Goal: Task Accomplishment & Management: Use online tool/utility

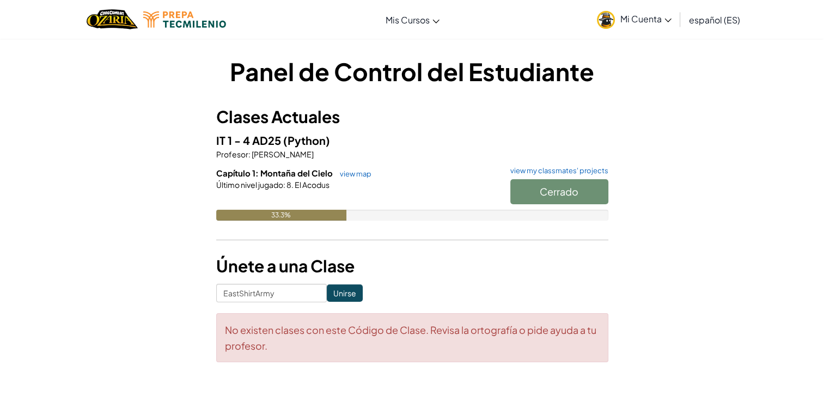
click at [565, 191] on div "Cerrado" at bounding box center [553, 194] width 109 height 30
click at [544, 195] on div "Cerrado" at bounding box center [553, 194] width 109 height 30
click at [287, 296] on input "EastShirtArmy" at bounding box center [271, 293] width 111 height 19
type input "E"
paste input "RunPaintPlane"
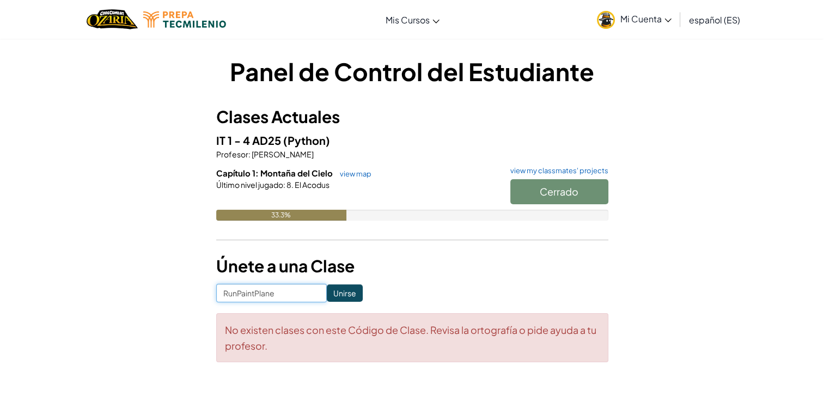
type input "RunPaintPlane"
click at [327, 298] on input "Unirse" at bounding box center [345, 292] width 36 height 17
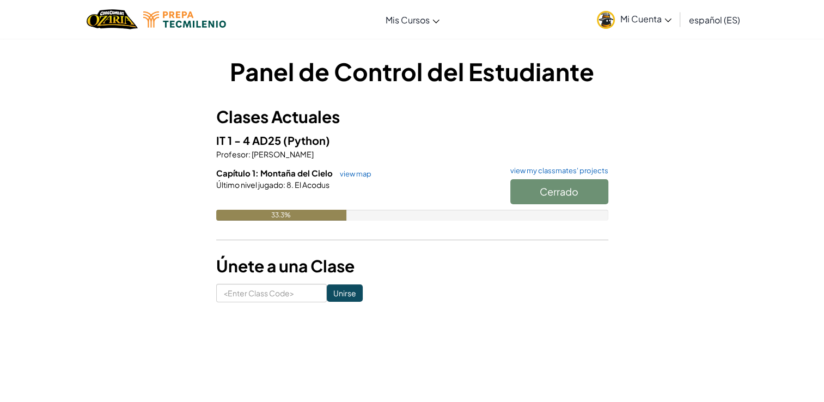
click at [562, 197] on div "Cerrado" at bounding box center [553, 194] width 109 height 30
click at [555, 205] on div "Cerrado" at bounding box center [553, 194] width 109 height 30
click at [359, 169] on link "view map" at bounding box center [352, 173] width 37 height 9
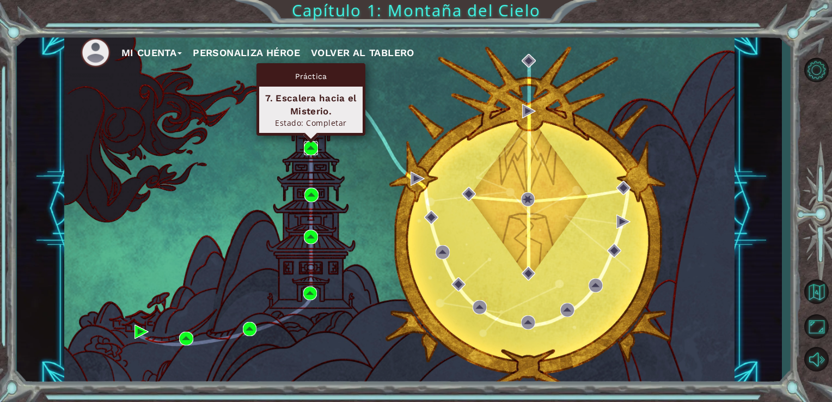
click at [314, 147] on img at bounding box center [311, 148] width 14 height 14
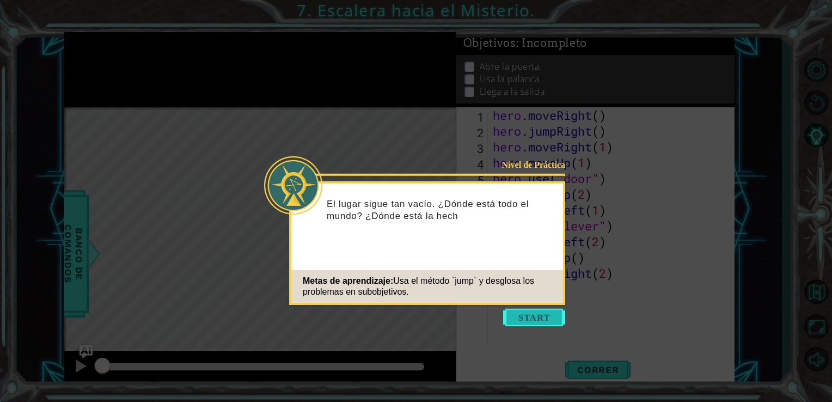
click at [549, 315] on button "Start" at bounding box center [534, 317] width 62 height 17
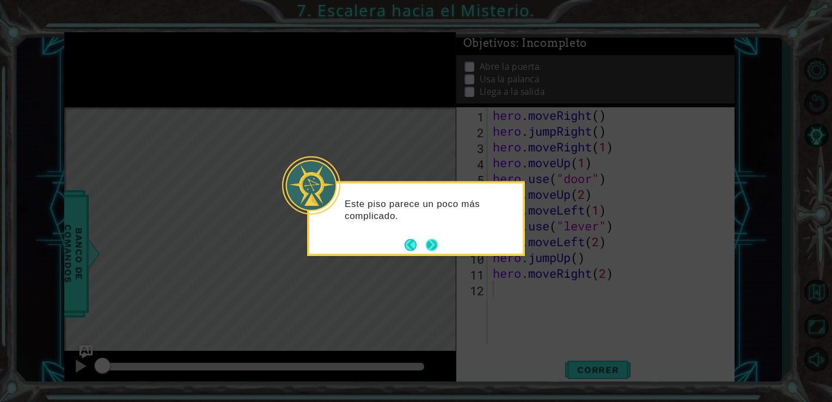
click at [434, 244] on button "Next" at bounding box center [432, 244] width 12 height 12
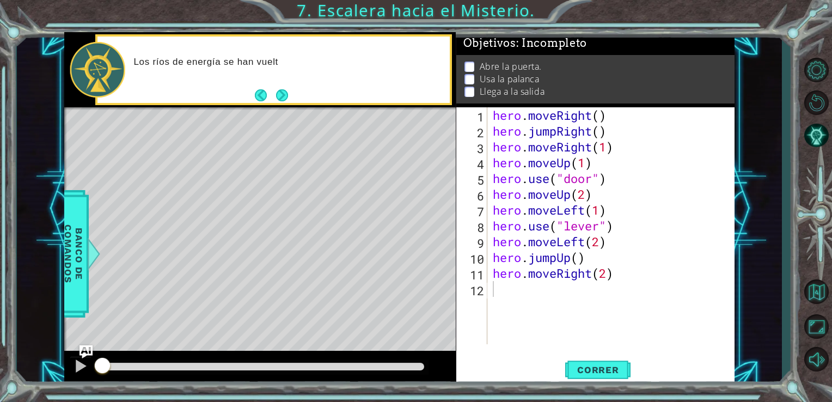
click at [438, 238] on div "Level Map" at bounding box center [315, 267] width 503 height 321
click at [538, 49] on span "Objetivos : Incompleto" at bounding box center [525, 43] width 124 height 14
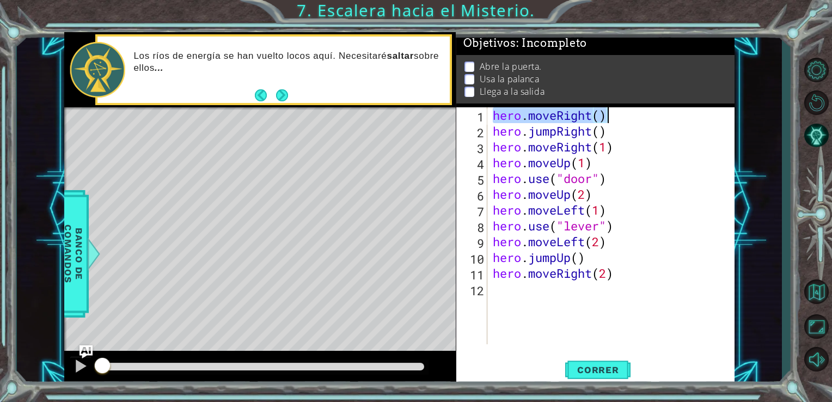
drag, startPoint x: 493, startPoint y: 114, endPoint x: 616, endPoint y: 117, distance: 123.6
click at [616, 117] on div "hero . moveRight ( ) hero . jumpRight ( ) hero . moveRight ( 1 ) hero . moveUp …" at bounding box center [614, 241] width 247 height 268
drag, startPoint x: 492, startPoint y: 133, endPoint x: 642, endPoint y: 133, distance: 150.3
click at [642, 133] on div "hero . moveRight ( ) hero . jumpRight ( ) hero . moveRight ( 1 ) hero . moveUp …" at bounding box center [614, 241] width 247 height 268
click at [629, 155] on div "hero . moveRight ( ) hero . jumpRight ( ) hero . moveRight ( 1 ) hero . moveUp …" at bounding box center [614, 241] width 247 height 268
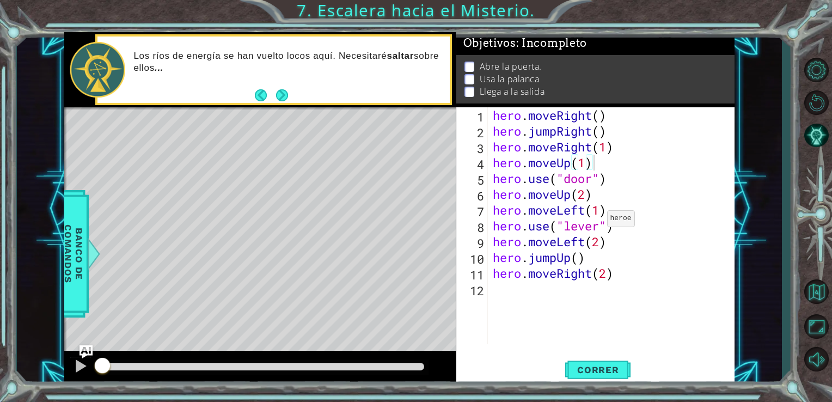
drag, startPoint x: 488, startPoint y: 145, endPoint x: 598, endPoint y: 203, distance: 124.4
click at [598, 203] on div "hero.moveUp(1) 1 2 3 4 5 6 7 8 9 10 11 12 hero . moveRight ( ) hero . jumpRight…" at bounding box center [594, 225] width 276 height 237
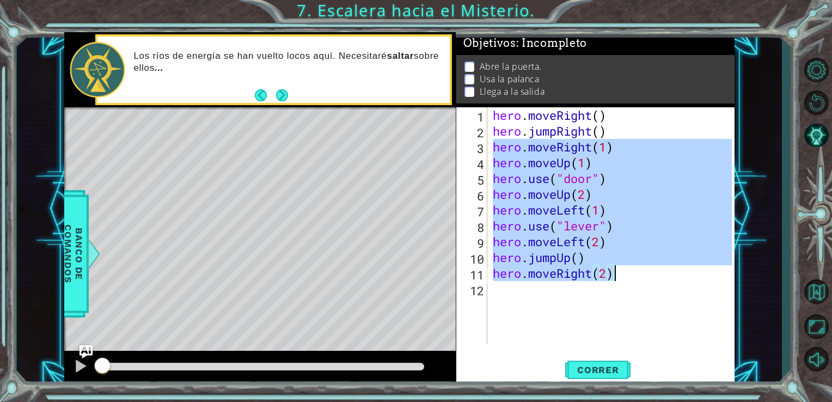
drag, startPoint x: 494, startPoint y: 148, endPoint x: 649, endPoint y: 271, distance: 198.4
click at [649, 271] on div "hero . moveRight ( ) hero . jumpRight ( ) hero . moveRight ( 1 ) hero . moveUp …" at bounding box center [614, 241] width 247 height 268
click at [638, 126] on div "hero . moveRight ( ) hero . jumpRight ( ) hero . moveRight ( 1 ) hero . moveUp …" at bounding box center [614, 241] width 247 height 268
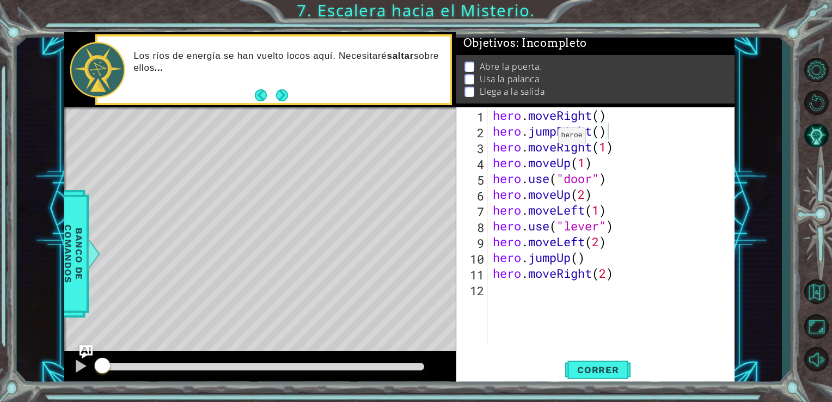
drag, startPoint x: 489, startPoint y: 133, endPoint x: 560, endPoint y: 139, distance: 71.0
click at [560, 139] on div "hero.jumpRight() 1 2 3 4 5 6 7 8 9 10 11 12 hero . moveRight ( ) hero . jumpRig…" at bounding box center [594, 225] width 276 height 237
drag, startPoint x: 620, startPoint y: 123, endPoint x: 602, endPoint y: 124, distance: 18.0
click at [602, 124] on div "hero . moveRight ( ) hero . jumpRight ( ) hero . moveRight ( 1 ) hero . moveUp …" at bounding box center [614, 241] width 247 height 268
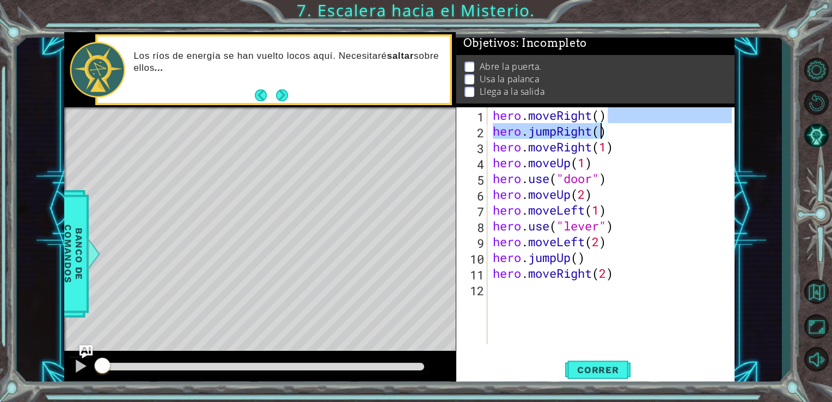
click at [608, 136] on div "hero . moveRight ( ) hero . jumpRight ( ) hero . moveRight ( 1 ) hero . moveUp …" at bounding box center [614, 241] width 247 height 268
drag, startPoint x: 608, startPoint y: 136, endPoint x: 492, endPoint y: 134, distance: 115.4
click at [492, 134] on div "hero . moveRight ( ) hero . jumpRight ( ) hero . moveRight ( 1 ) hero . moveUp …" at bounding box center [614, 241] width 247 height 268
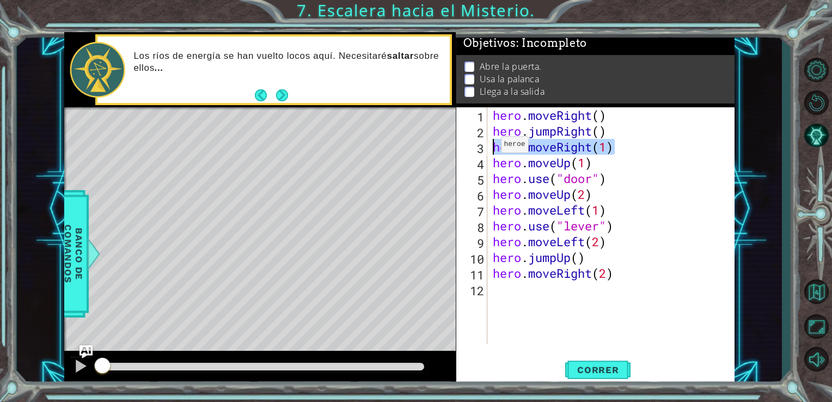
drag, startPoint x: 630, startPoint y: 140, endPoint x: 491, endPoint y: 147, distance: 139.5
click at [491, 147] on div "hero . moveRight ( ) hero . jumpRight ( ) hero . moveRight ( 1 ) hero . moveUp …" at bounding box center [614, 241] width 247 height 268
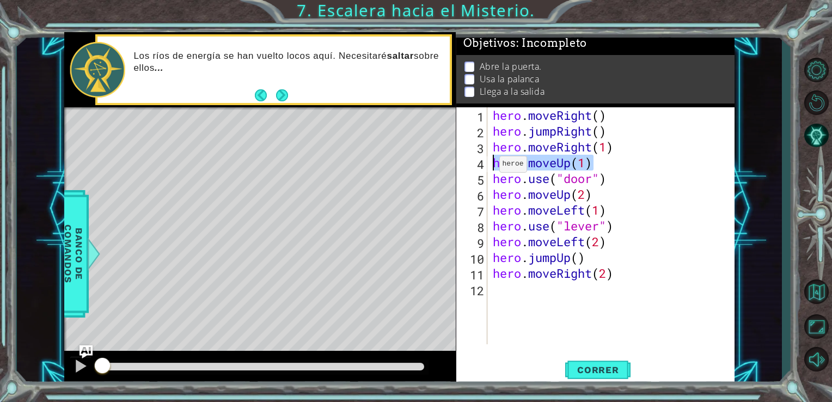
drag, startPoint x: 605, startPoint y: 162, endPoint x: 488, endPoint y: 167, distance: 117.7
click at [488, 167] on div "hero.moveRight(1) 1 2 3 4 5 6 7 8 9 10 11 12 hero . moveRight ( ) hero . jumpRi…" at bounding box center [594, 225] width 276 height 237
drag, startPoint x: 601, startPoint y: 182, endPoint x: 578, endPoint y: 179, distance: 23.6
click at [578, 179] on div "hero . moveRight ( ) hero . jumpRight ( ) hero . moveRight ( 1 ) hero . moveUp …" at bounding box center [614, 241] width 247 height 268
click at [613, 181] on div "hero . moveRight ( ) hero . jumpRight ( ) hero . moveRight ( 1 ) hero . moveUp …" at bounding box center [614, 241] width 247 height 268
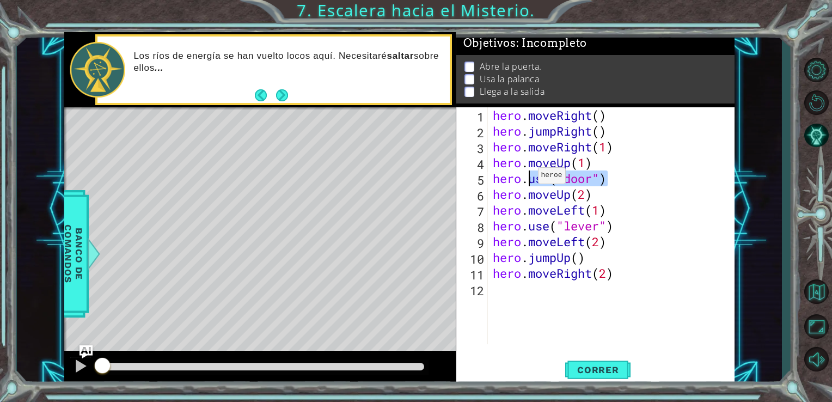
drag, startPoint x: 613, startPoint y: 181, endPoint x: 523, endPoint y: 178, distance: 89.9
click at [523, 178] on div "hero . moveRight ( ) hero . jumpRight ( ) hero . moveRight ( 1 ) hero . moveUp …" at bounding box center [614, 241] width 247 height 268
click at [523, 178] on div "hero . moveRight ( ) hero . jumpRight ( ) hero . moveRight ( 1 ) hero . moveUp …" at bounding box center [612, 225] width 242 height 237
click at [628, 181] on div "hero . moveRight ( ) hero . jumpRight ( ) hero . moveRight ( 1 ) hero . moveUp …" at bounding box center [614, 241] width 247 height 268
drag, startPoint x: 626, startPoint y: 182, endPoint x: 488, endPoint y: 182, distance: 137.7
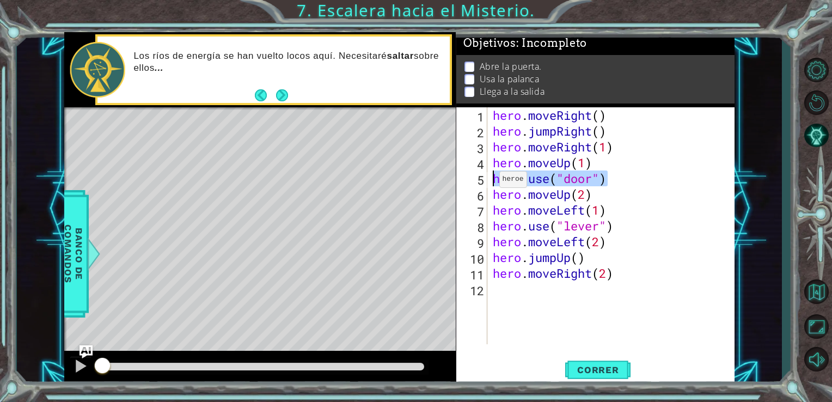
click at [488, 182] on div "hero.use("door") 1 2 3 4 5 6 7 8 9 10 11 12 hero . moveRight ( ) hero . jumpRig…" at bounding box center [594, 225] width 276 height 237
click at [610, 199] on div "hero . moveRight ( ) hero . jumpRight ( ) hero . moveRight ( 1 ) hero . moveUp …" at bounding box center [614, 241] width 247 height 268
drag, startPoint x: 610, startPoint y: 199, endPoint x: 574, endPoint y: 190, distance: 37.0
click at [574, 190] on div "hero . moveRight ( ) hero . jumpRight ( ) hero . moveRight ( 1 ) hero . moveUp …" at bounding box center [614, 241] width 247 height 268
click at [609, 197] on div "hero . moveRight ( ) hero . jumpRight ( ) hero . moveRight ( 1 ) hero . moveUp …" at bounding box center [612, 225] width 242 height 237
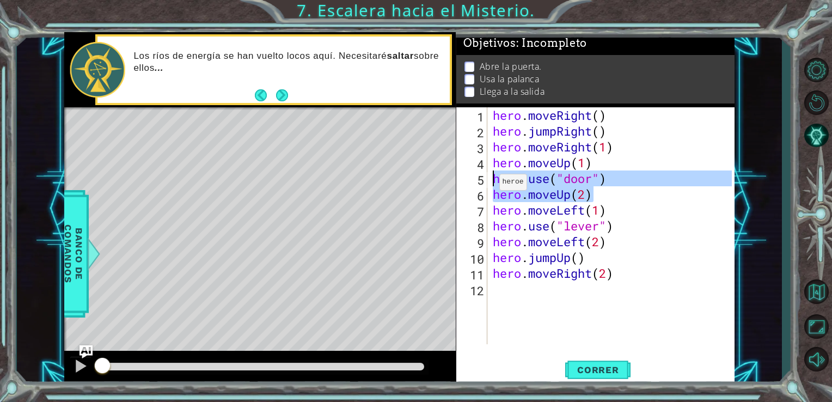
drag, startPoint x: 609, startPoint y: 197, endPoint x: 481, endPoint y: 182, distance: 128.8
click at [481, 182] on div "hero.moveUp(2) 1 2 3 4 5 6 7 8 9 10 11 12 hero . moveRight ( ) hero . jumpRight…" at bounding box center [594, 225] width 276 height 237
click at [680, 199] on div "hero . moveRight ( ) hero . jumpRight ( ) hero . moveRight ( 1 ) hero . moveUp …" at bounding box center [612, 225] width 242 height 237
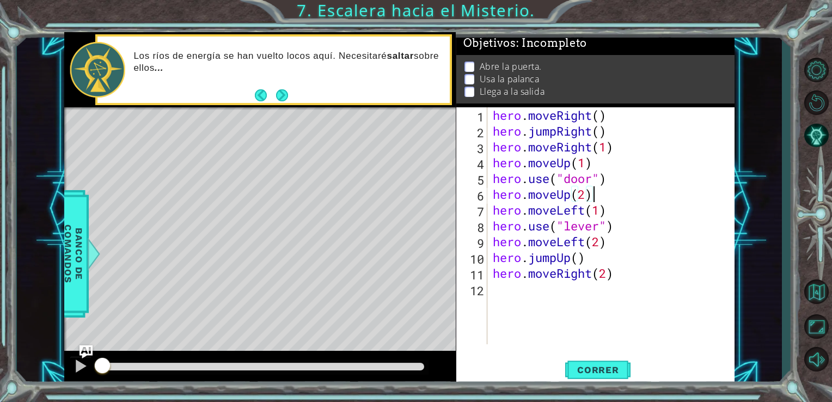
click at [619, 194] on div "hero . moveRight ( ) hero . jumpRight ( ) hero . moveRight ( 1 ) hero . moveUp …" at bounding box center [614, 241] width 247 height 268
drag, startPoint x: 586, startPoint y: 200, endPoint x: 578, endPoint y: 197, distance: 8.8
click at [578, 197] on div "hero . moveRight ( ) hero . jumpRight ( ) hero . moveRight ( 1 ) hero . moveUp …" at bounding box center [614, 241] width 247 height 268
click at [600, 197] on div "hero . moveRight ( ) hero . jumpRight ( ) hero . moveRight ( 1 ) hero . moveUp …" at bounding box center [614, 241] width 247 height 268
drag, startPoint x: 600, startPoint y: 197, endPoint x: 491, endPoint y: 191, distance: 109.6
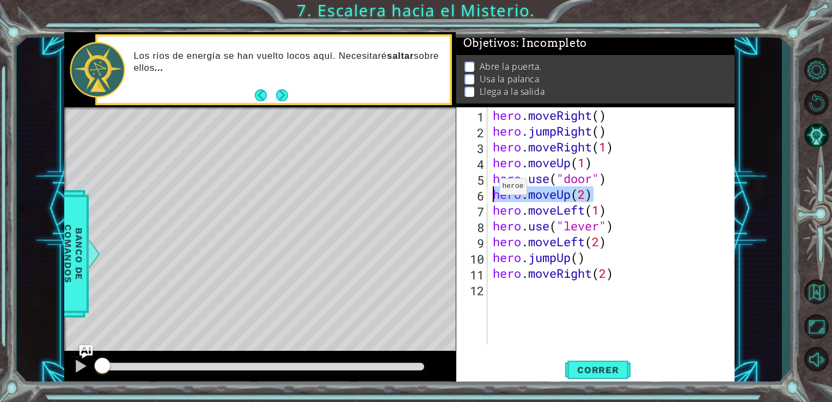
click at [491, 191] on div "hero . moveRight ( ) hero . jumpRight ( ) hero . moveRight ( 1 ) hero . moveUp …" at bounding box center [614, 241] width 247 height 268
click at [632, 130] on div "hero . moveRight ( ) hero . jumpRight ( ) hero . moveRight ( 1 ) hero . moveUp …" at bounding box center [614, 241] width 247 height 268
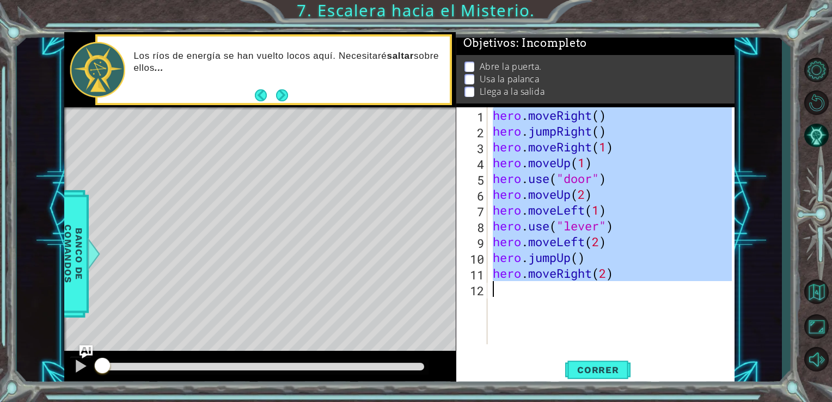
drag, startPoint x: 477, startPoint y: 113, endPoint x: 573, endPoint y: 293, distance: 203.8
click at [573, 293] on div "hero.jumpRight() 1 2 3 4 5 6 7 8 9 10 11 12 hero . moveRight ( ) hero . jumpRig…" at bounding box center [594, 225] width 276 height 237
type textarea "hero.moveRight(2)"
